Goal: Task Accomplishment & Management: Use online tool/utility

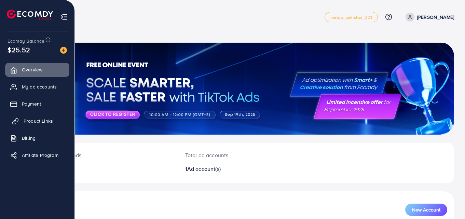
click at [31, 123] on span "Product Links" at bounding box center [38, 120] width 29 height 7
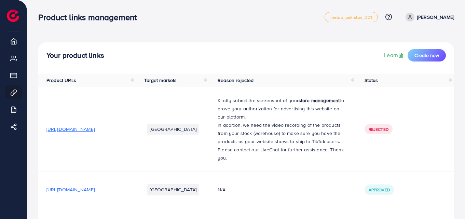
drag, startPoint x: 464, startPoint y: 81, endPoint x: 465, endPoint y: 125, distance: 43.4
click at [464, 125] on html "Product links management metap_pakistan_001 Help Center Contact Support Plans a…" at bounding box center [232, 109] width 465 height 219
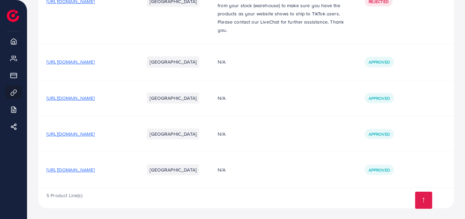
scroll to position [150, 0]
drag, startPoint x: 45, startPoint y: 166, endPoint x: 172, endPoint y: 167, distance: 127.0
click at [136, 167] on td "[URL][DOMAIN_NAME]" at bounding box center [87, 170] width 98 height 36
copy span "[URL][DOMAIN_NAME]"
click at [136, 187] on td "[URL][DOMAIN_NAME]" at bounding box center [87, 170] width 98 height 36
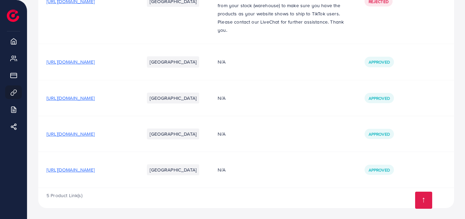
drag, startPoint x: 173, startPoint y: 47, endPoint x: 47, endPoint y: 45, distance: 126.0
click at [47, 58] on span "[URL][DOMAIN_NAME]" at bounding box center [70, 61] width 48 height 7
click at [95, 95] on span "[URL][DOMAIN_NAME]" at bounding box center [70, 98] width 48 height 7
click at [95, 130] on span "[URL][DOMAIN_NAME]" at bounding box center [70, 133] width 48 height 7
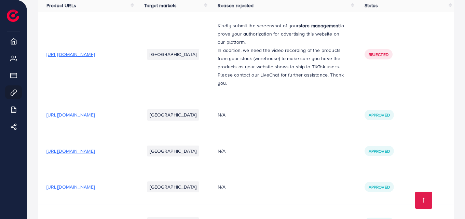
scroll to position [72, 0]
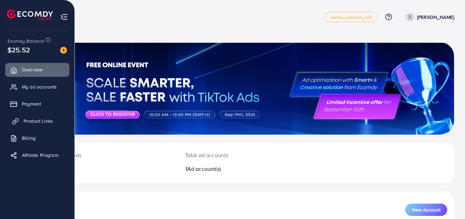
click at [39, 121] on span "Product Links" at bounding box center [38, 120] width 29 height 7
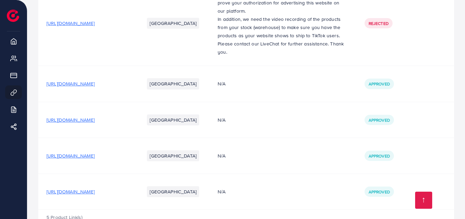
scroll to position [116, 0]
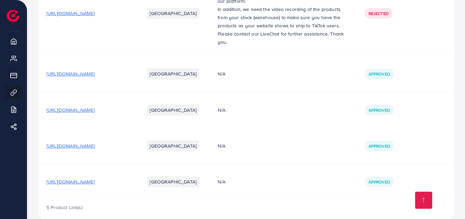
drag, startPoint x: 169, startPoint y: 198, endPoint x: 37, endPoint y: 192, distance: 132.6
click at [37, 192] on div "Your product links Learn Create new Product URLs Target markets Reason rejected…" at bounding box center [245, 57] width 437 height 347
click at [52, 185] on td "[URL][DOMAIN_NAME]" at bounding box center [87, 182] width 98 height 36
drag, startPoint x: 45, startPoint y: 201, endPoint x: 172, endPoint y: 205, distance: 126.4
click at [136, 200] on td "[URL][DOMAIN_NAME]" at bounding box center [87, 182] width 98 height 36
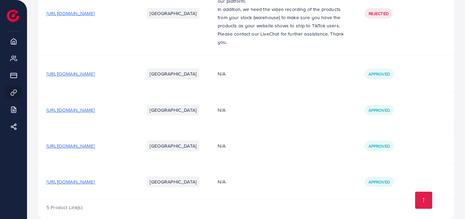
copy span "https://pbk2fg-rj.myshopify.com/products/pack-of-10-only-"
click at [95, 185] on span "[URL][DOMAIN_NAME]" at bounding box center [70, 181] width 48 height 7
